Goal: Task Accomplishment & Management: Complete application form

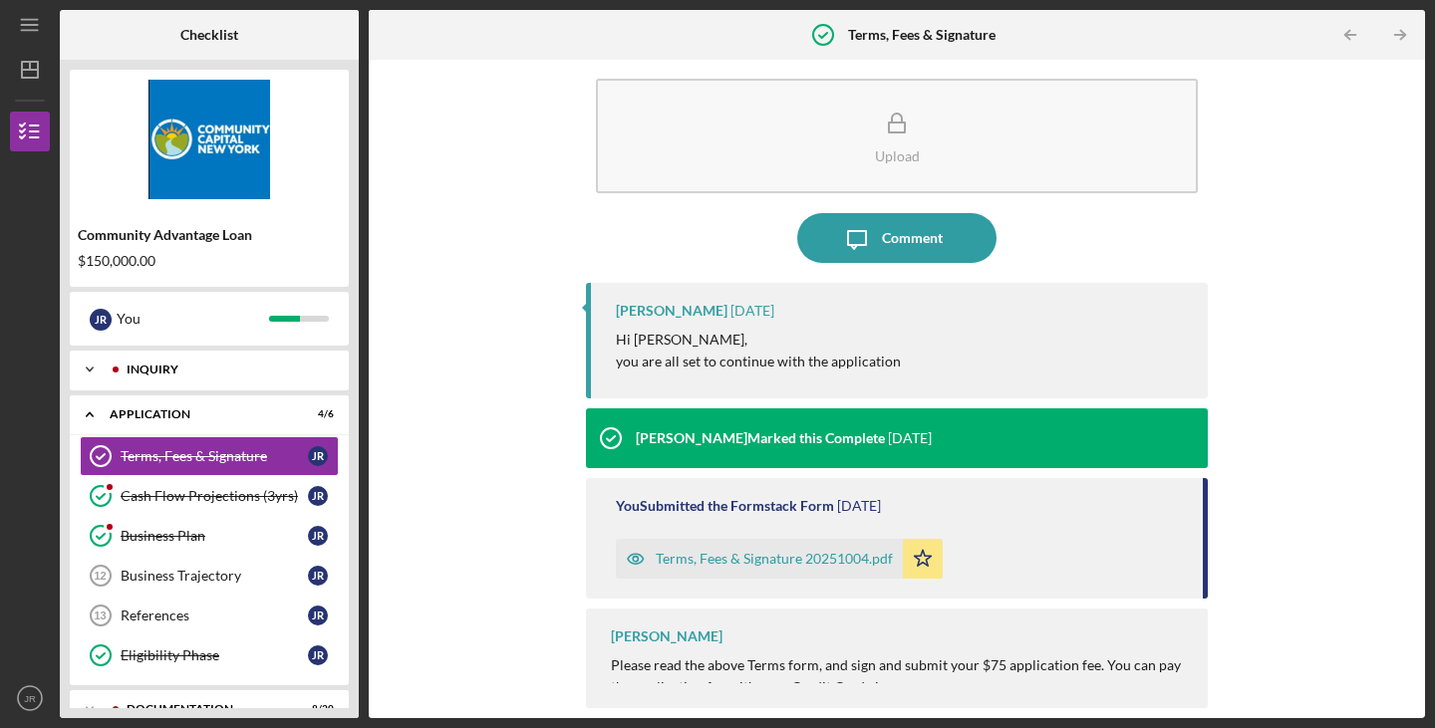
click at [85, 365] on icon "Icon/Expander" at bounding box center [90, 370] width 40 height 40
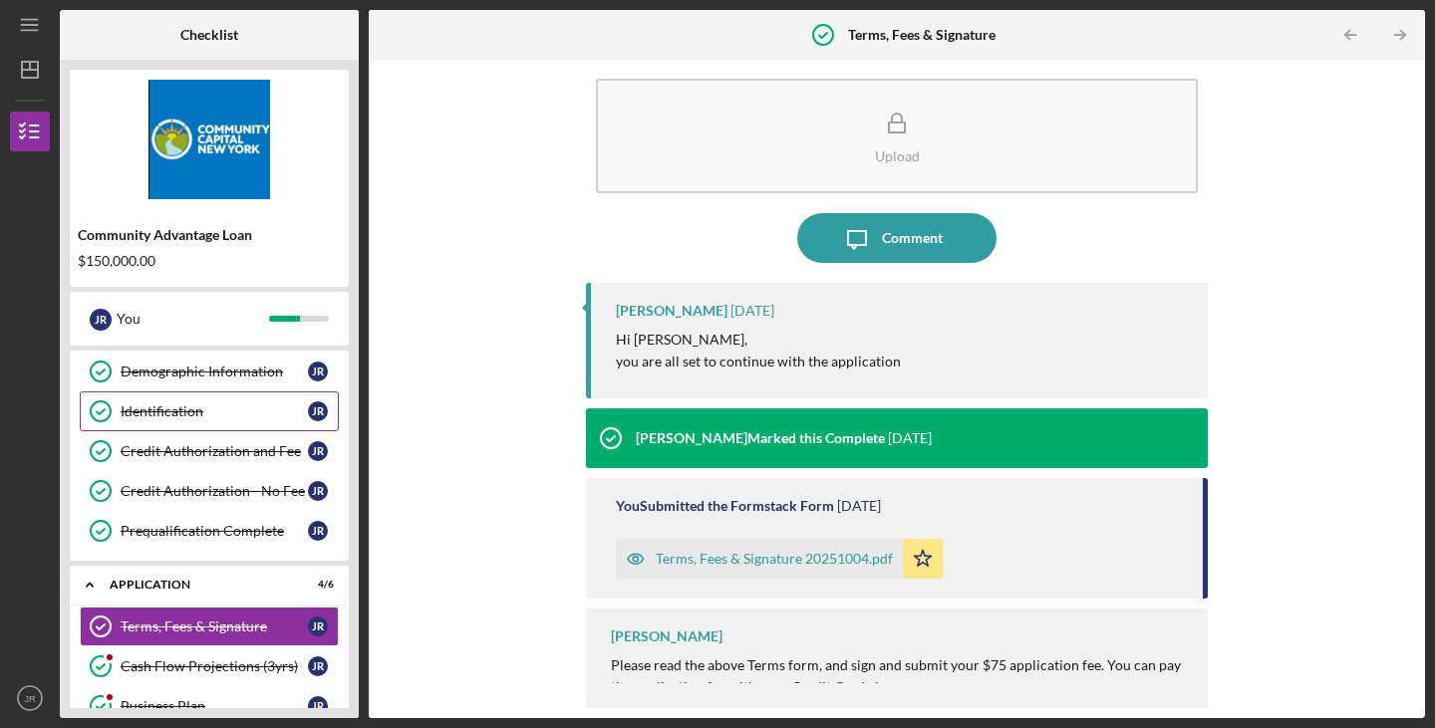
scroll to position [399, 0]
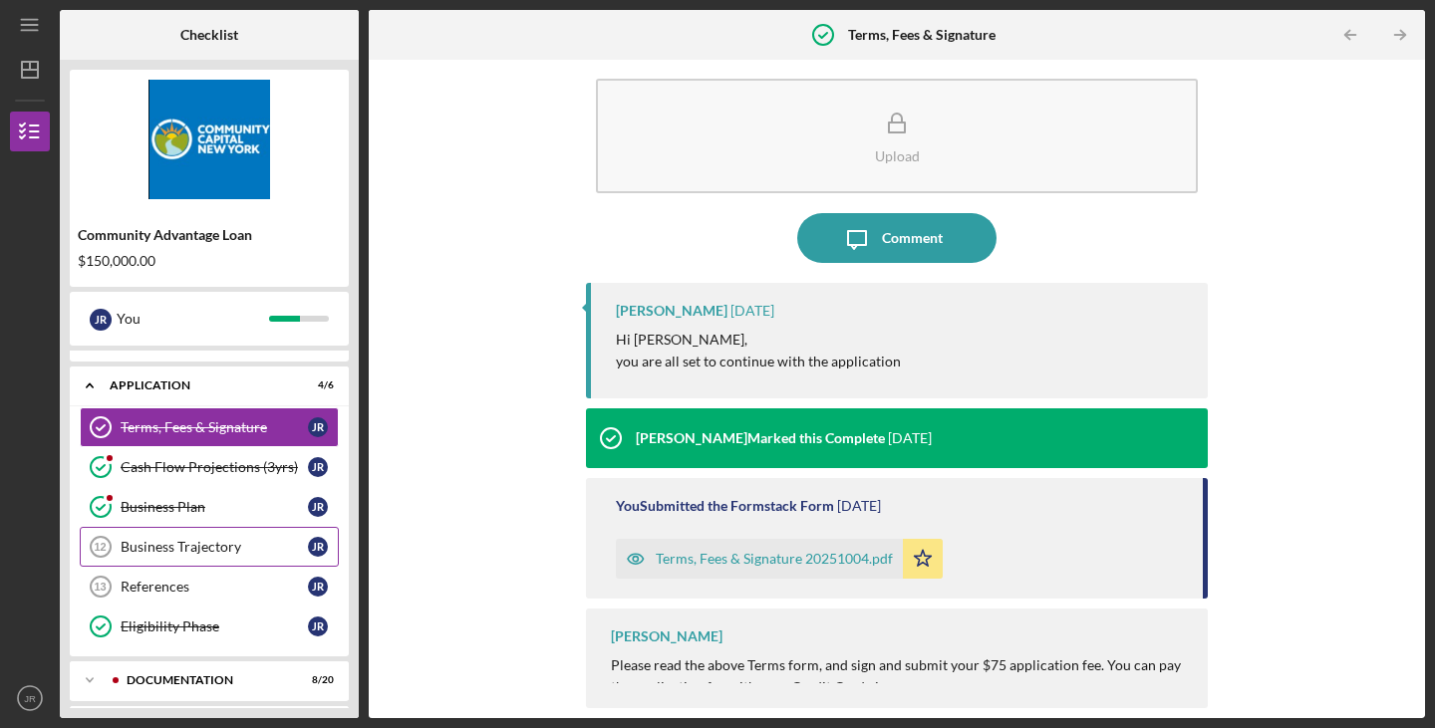
click at [214, 538] on link "Business Trajectory 12 Business Trajectory J R" at bounding box center [209, 547] width 259 height 40
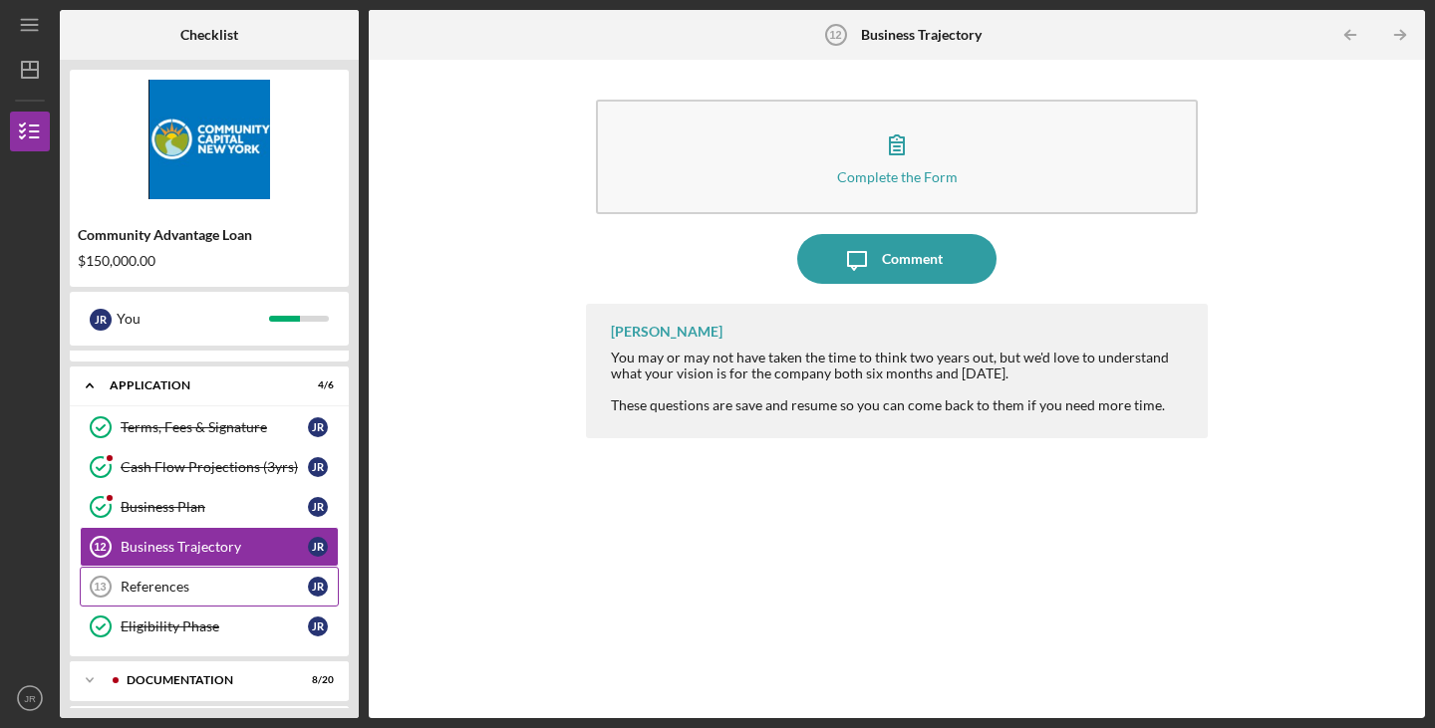
click at [234, 578] on link "References 13 References J R" at bounding box center [209, 587] width 259 height 40
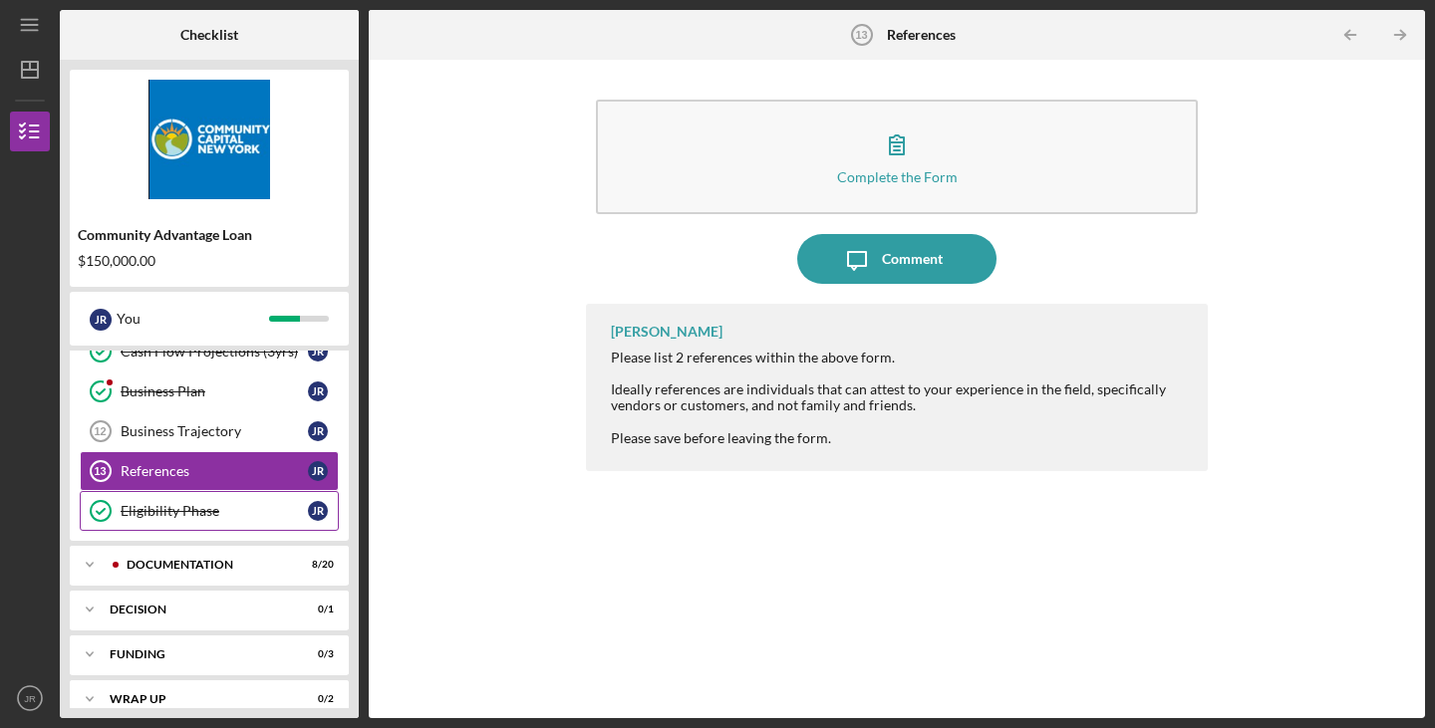
scroll to position [536, 0]
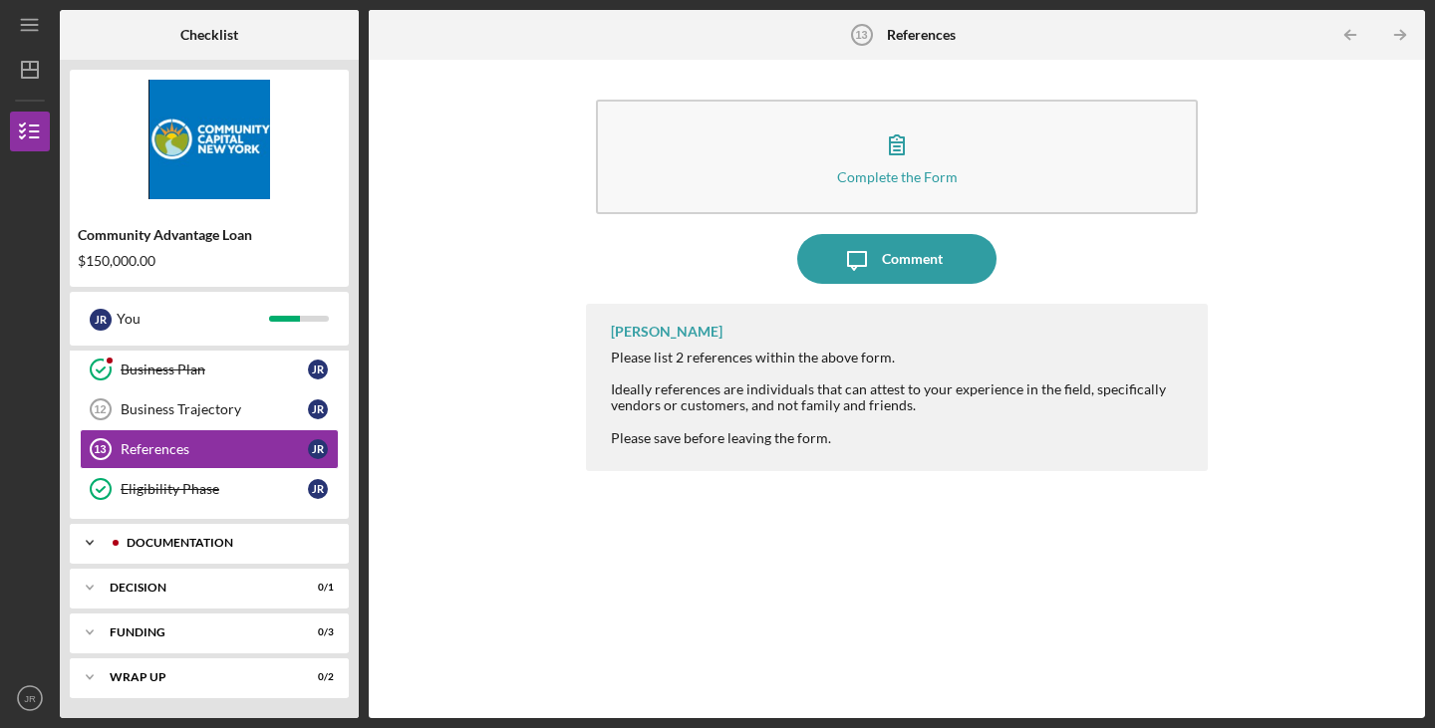
click at [208, 548] on div "Documentation" at bounding box center [222, 543] width 224 height 12
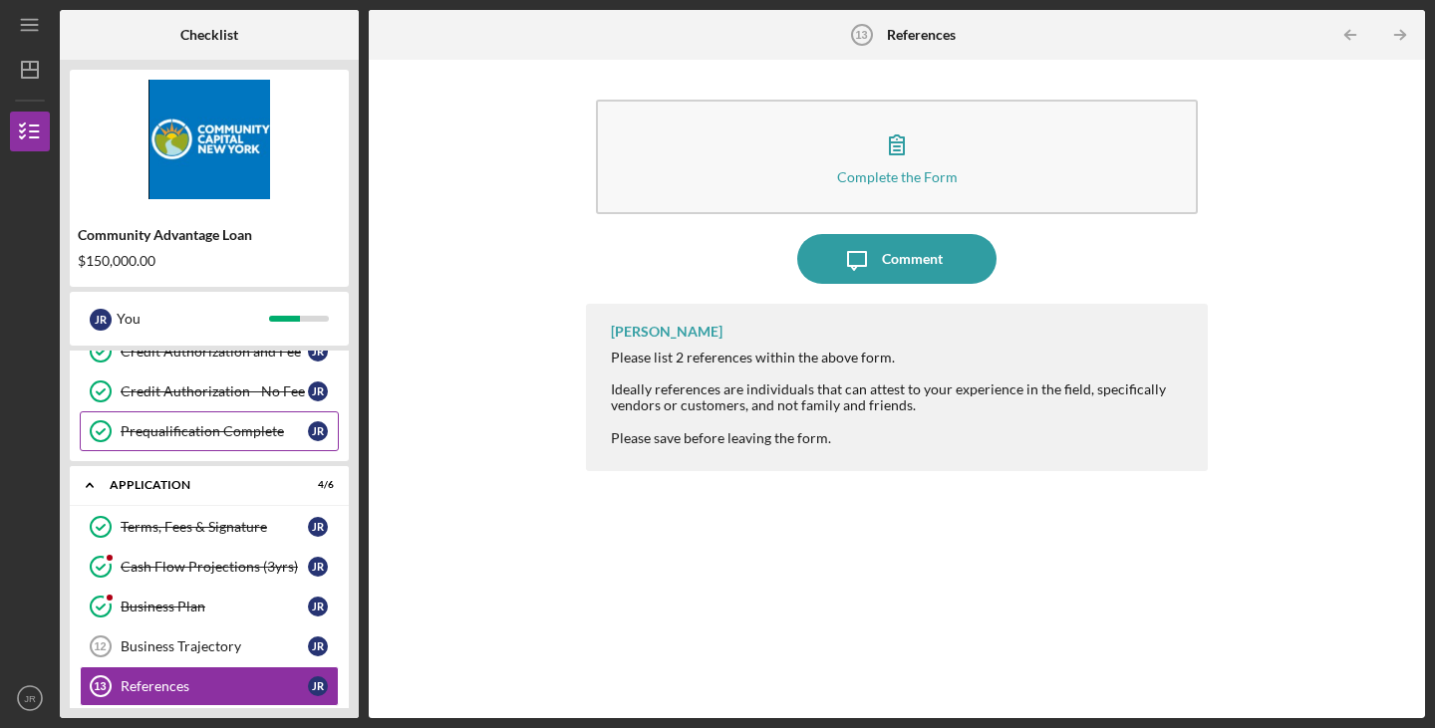
scroll to position [399, 0]
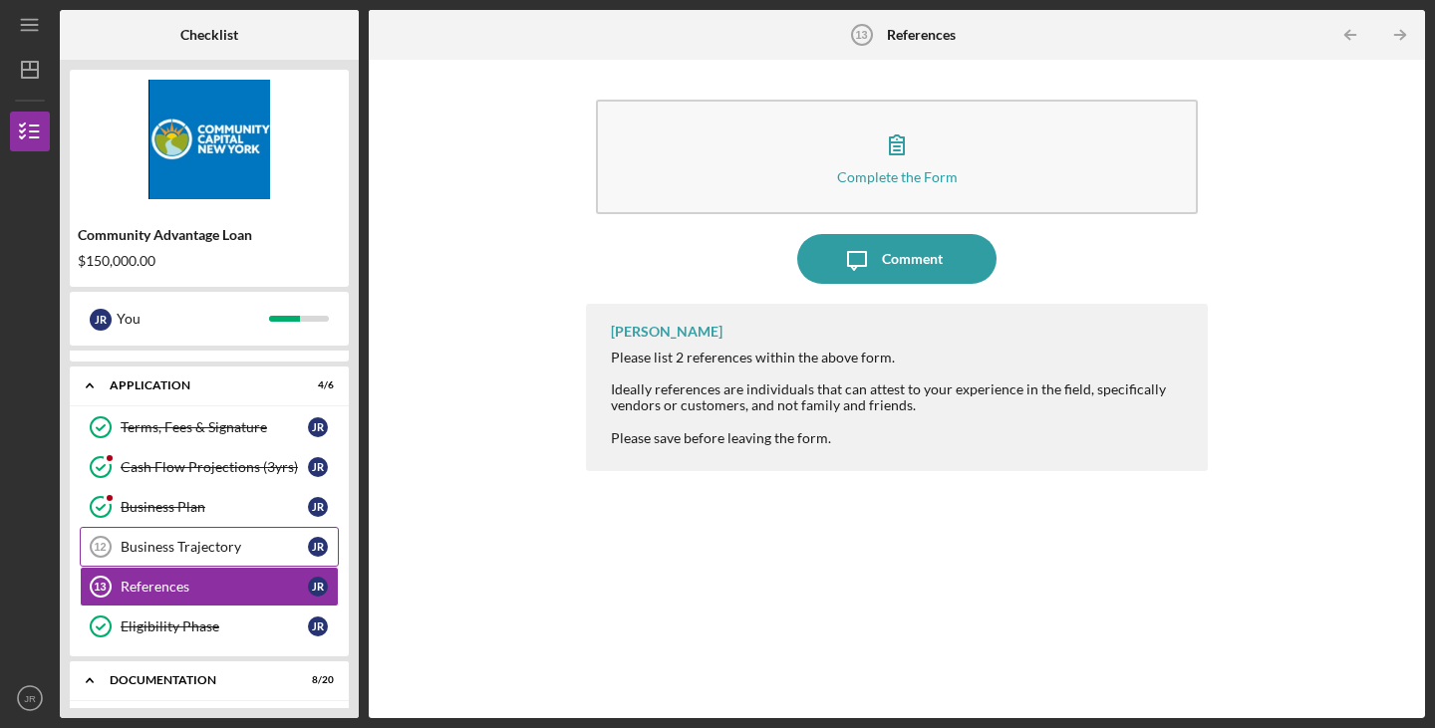
click at [239, 537] on link "Business Trajectory 12 Business Trajectory J R" at bounding box center [209, 547] width 259 height 40
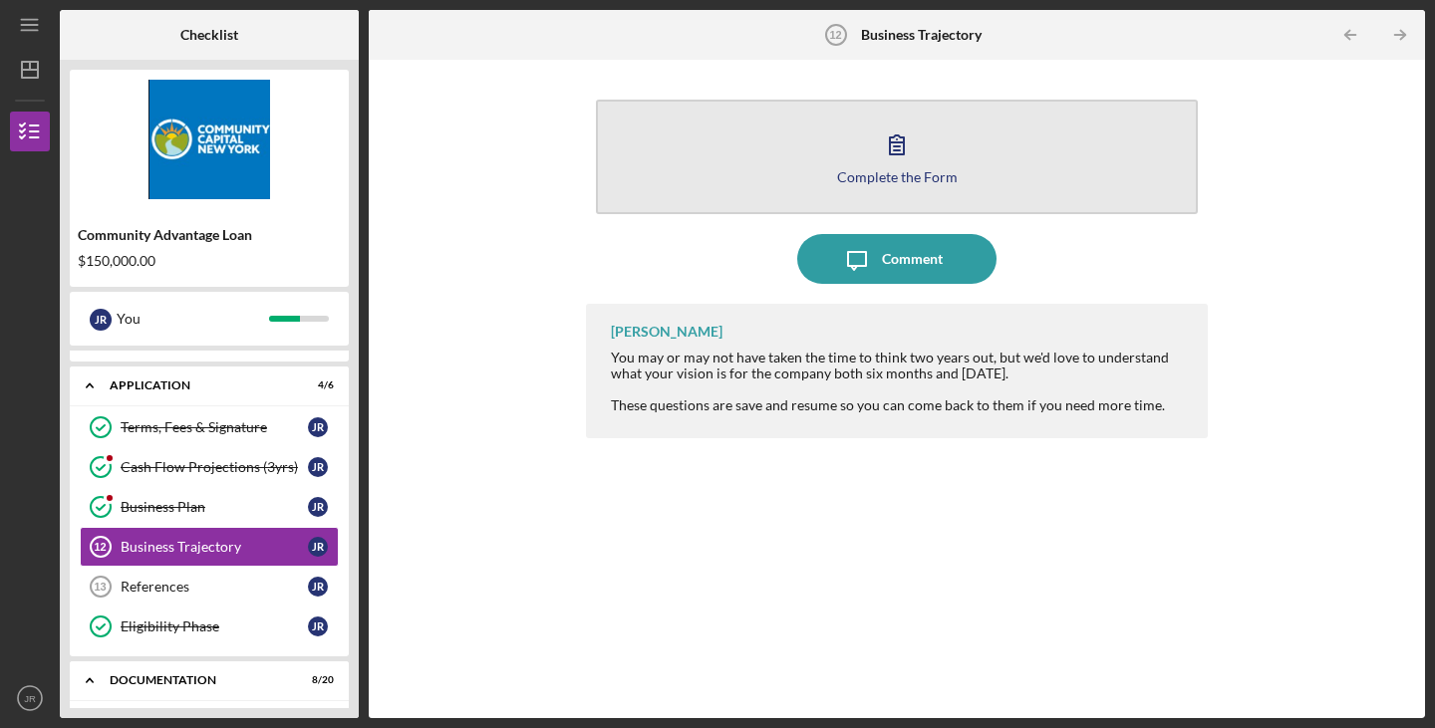
click at [870, 169] on div "Complete the Form" at bounding box center [897, 176] width 121 height 15
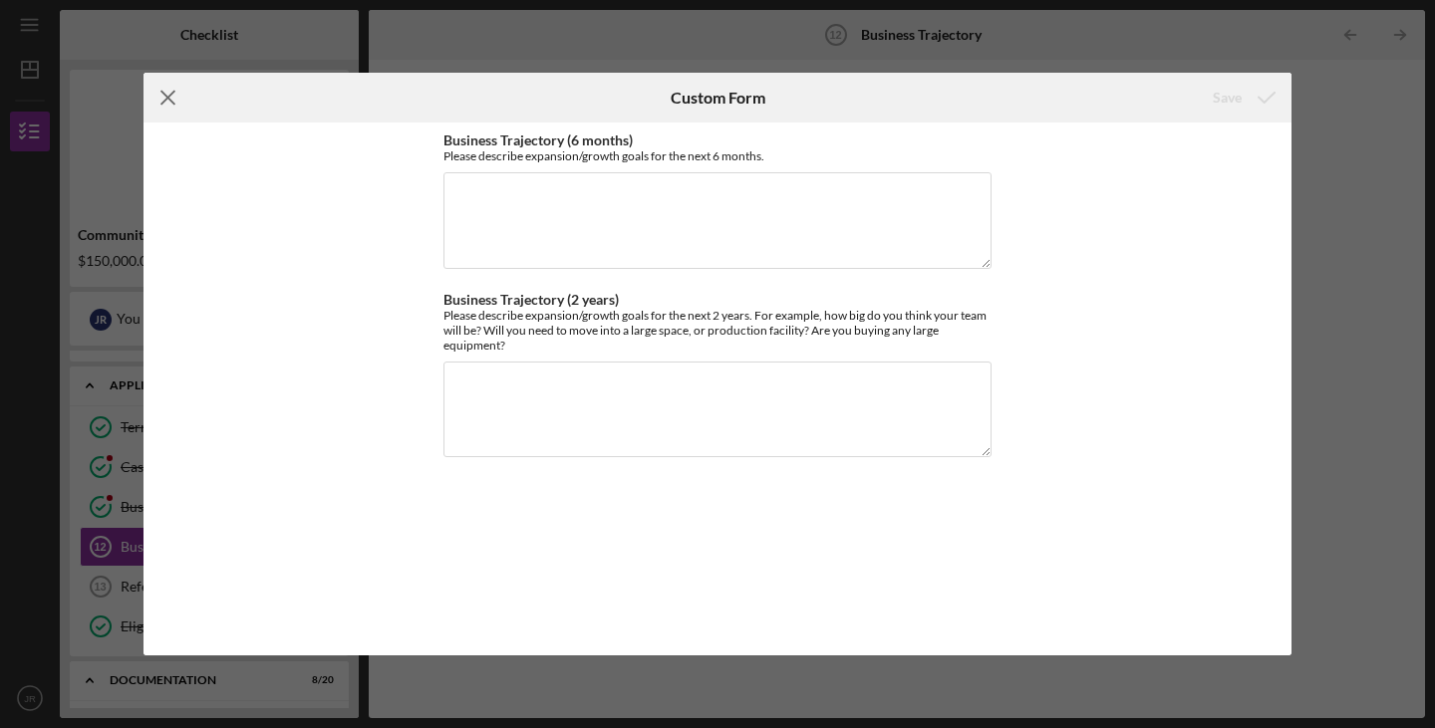
click at [171, 99] on icon "Icon/Menu Close" at bounding box center [168, 98] width 50 height 50
